Goal: Find specific page/section: Find specific page/section

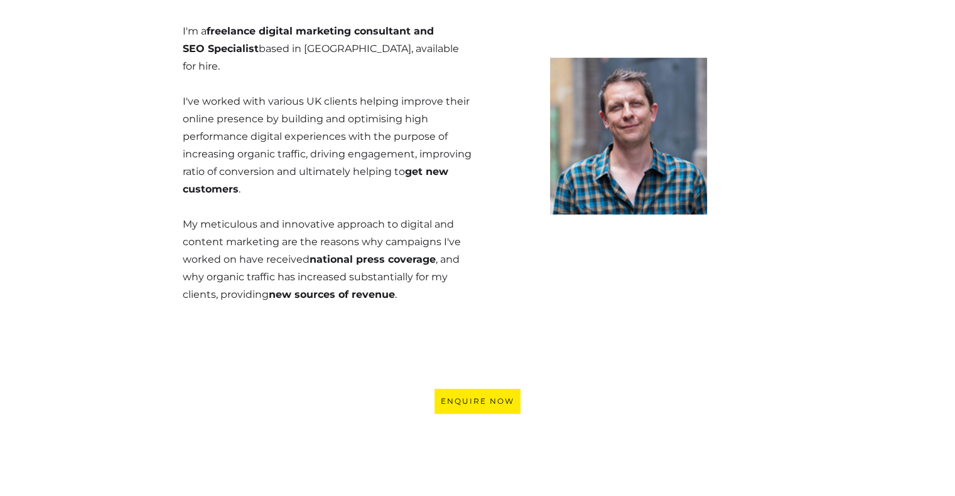
scroll to position [565, 0]
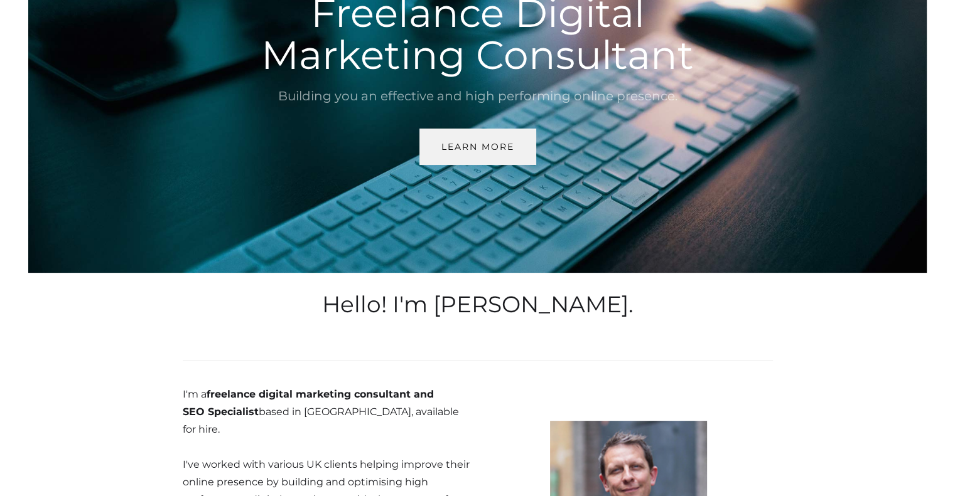
click at [459, 150] on div "Learn More" at bounding box center [477, 147] width 73 height 16
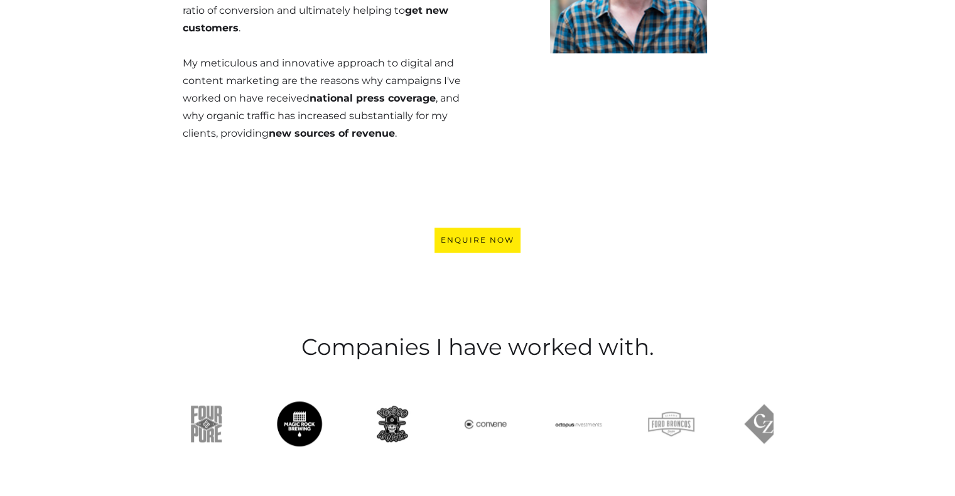
scroll to position [722, 0]
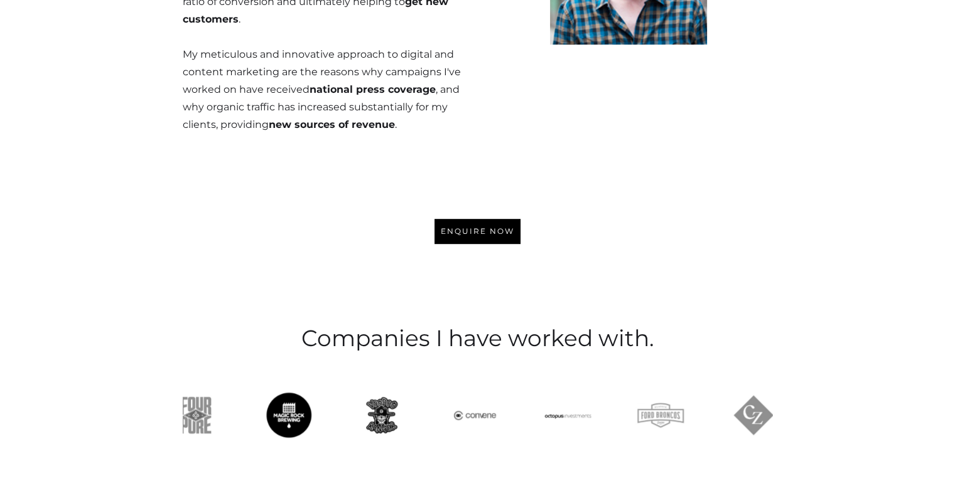
click at [464, 219] on link "ENQUIRE Now" at bounding box center [477, 231] width 86 height 25
